Goal: Check status: Check status

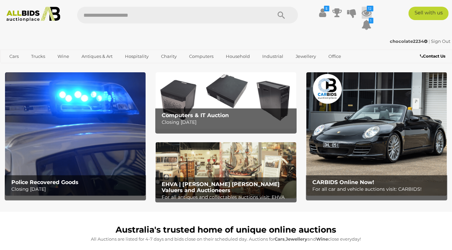
click at [366, 12] on icon at bounding box center [367, 13] width 10 height 12
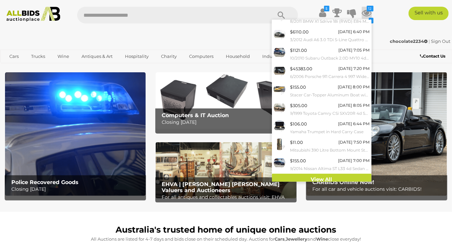
scroll to position [50, 0]
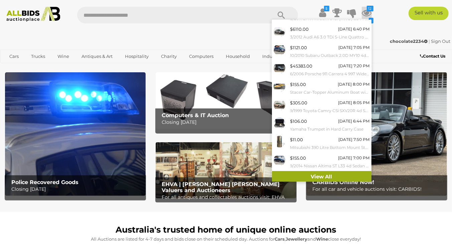
click at [319, 173] on link "View All" at bounding box center [322, 177] width 100 height 12
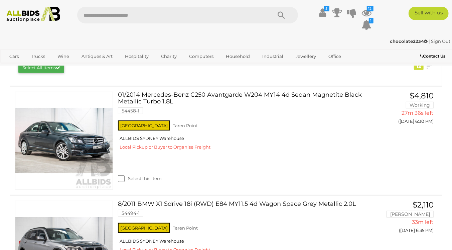
scroll to position [116, 0]
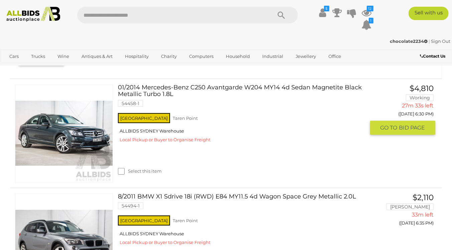
click at [179, 88] on link "01/2014 Mercedes-Benz C250 Avantgarde W204 MY14 4d Sedan Magnetite Black Metall…" at bounding box center [244, 97] width 242 height 27
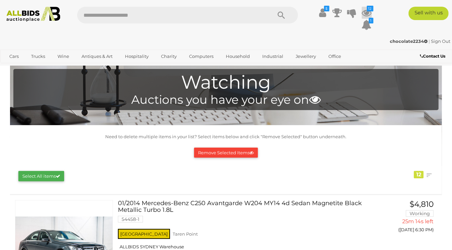
click at [366, 9] on icon at bounding box center [367, 13] width 10 height 12
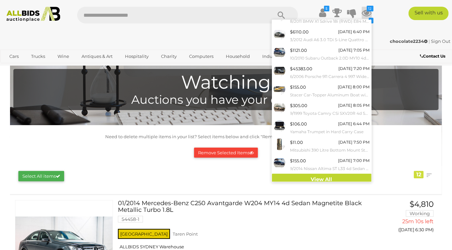
scroll to position [50, 0]
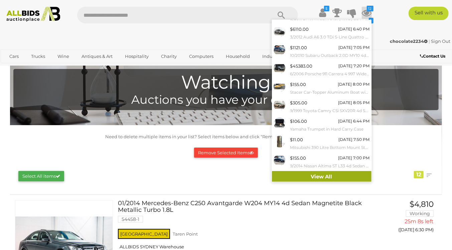
click at [314, 174] on link "View All" at bounding box center [322, 177] width 100 height 12
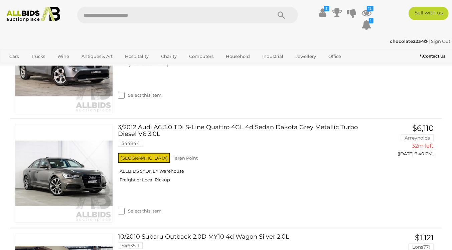
scroll to position [307, 0]
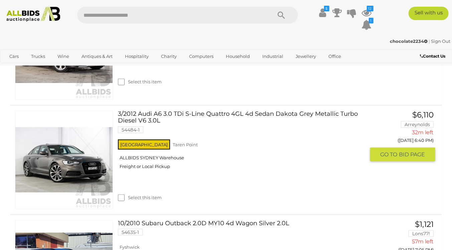
click at [201, 114] on link "3/2012 Audi A6 3.0 TDi S-Line Quattro 4GL 4d Sedan Dakota Grey Metallic Turbo D…" at bounding box center [244, 124] width 242 height 27
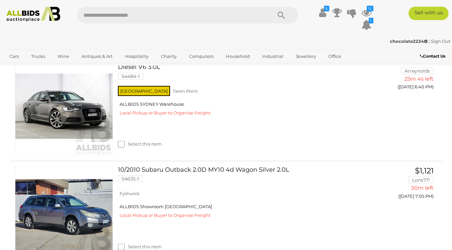
scroll to position [374, 0]
